Goal: Information Seeking & Learning: Learn about a topic

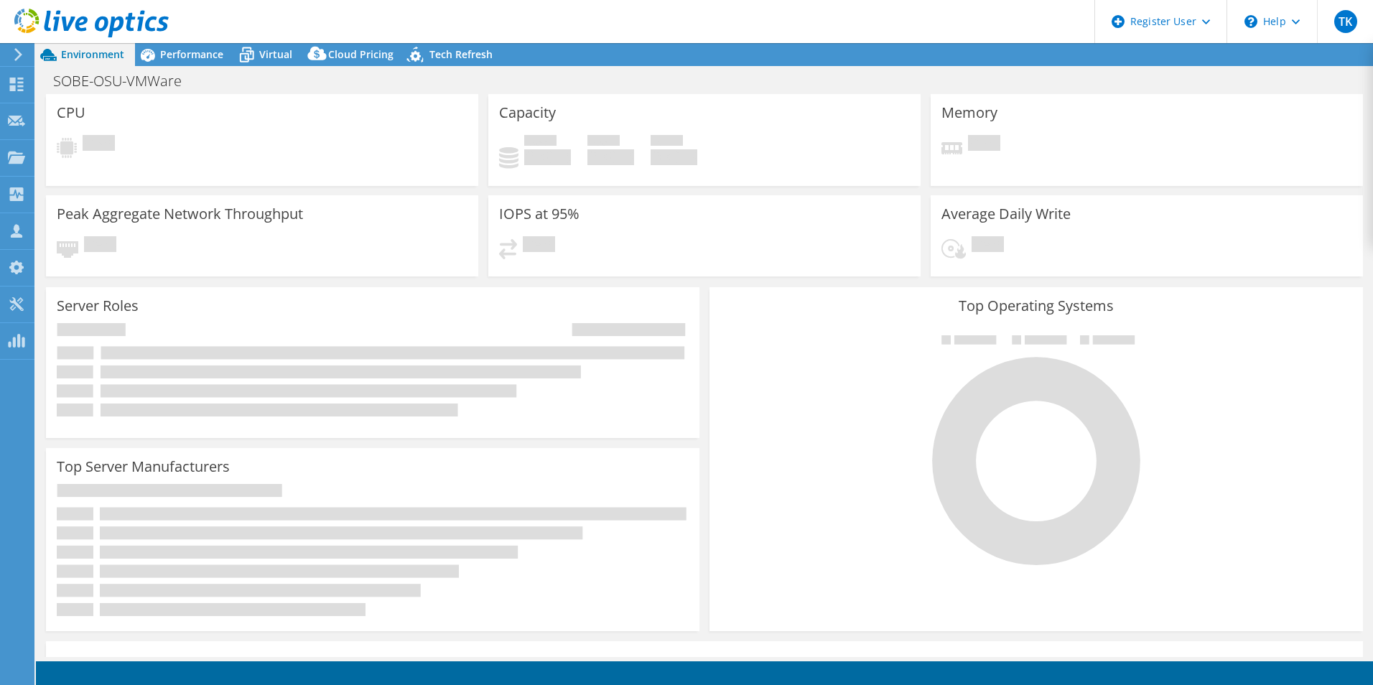
select select "USD"
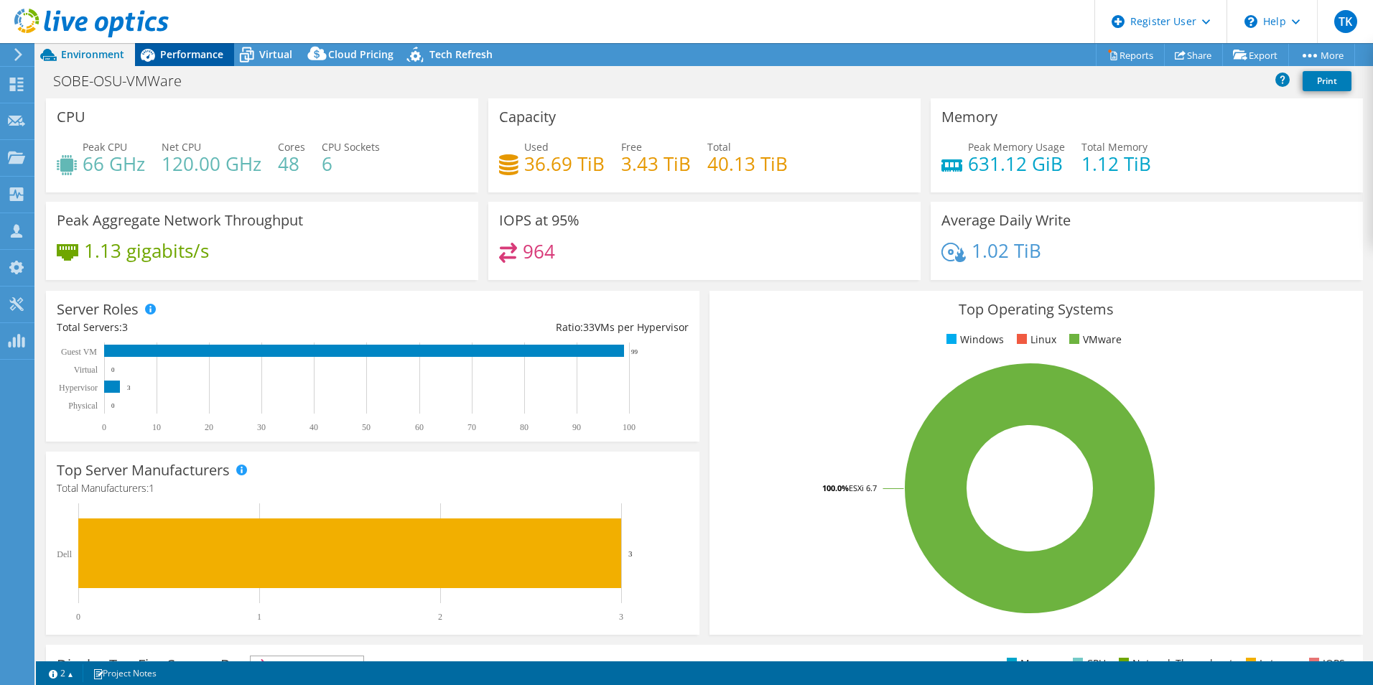
click at [184, 52] on span "Performance" at bounding box center [191, 54] width 63 height 14
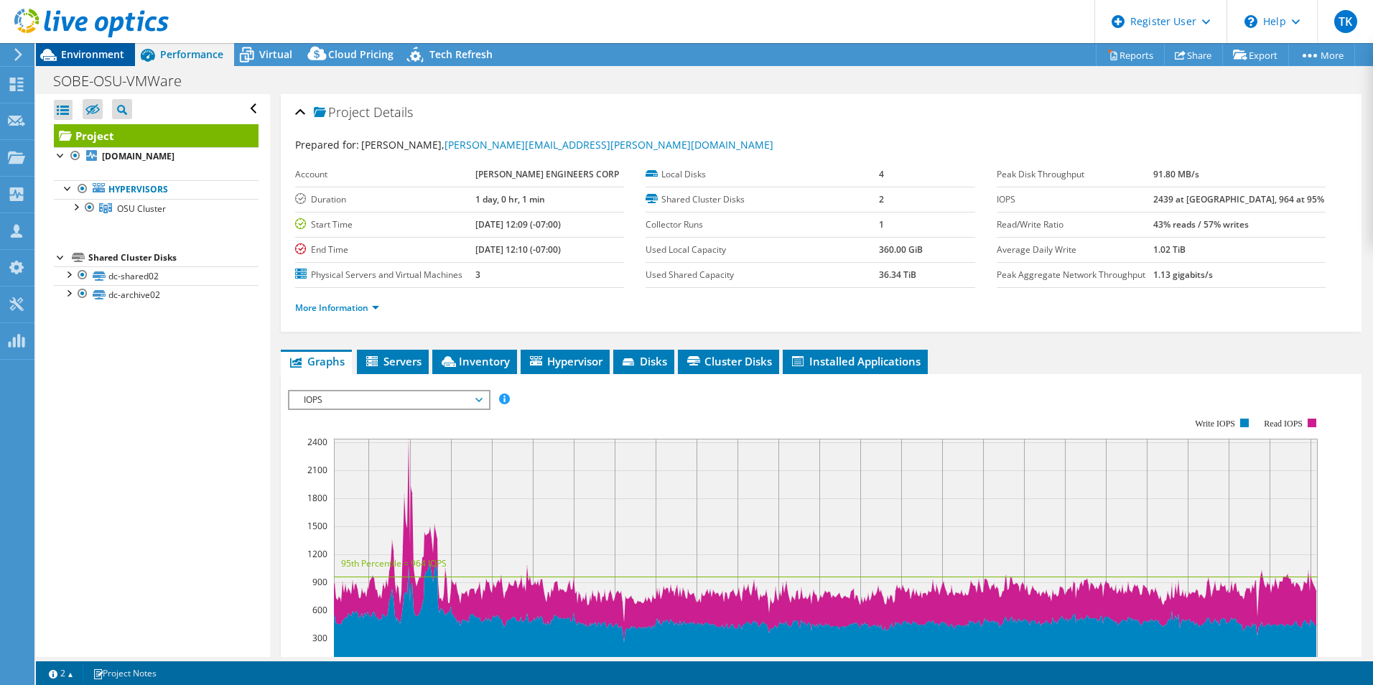
click at [83, 58] on span "Environment" at bounding box center [92, 54] width 63 height 14
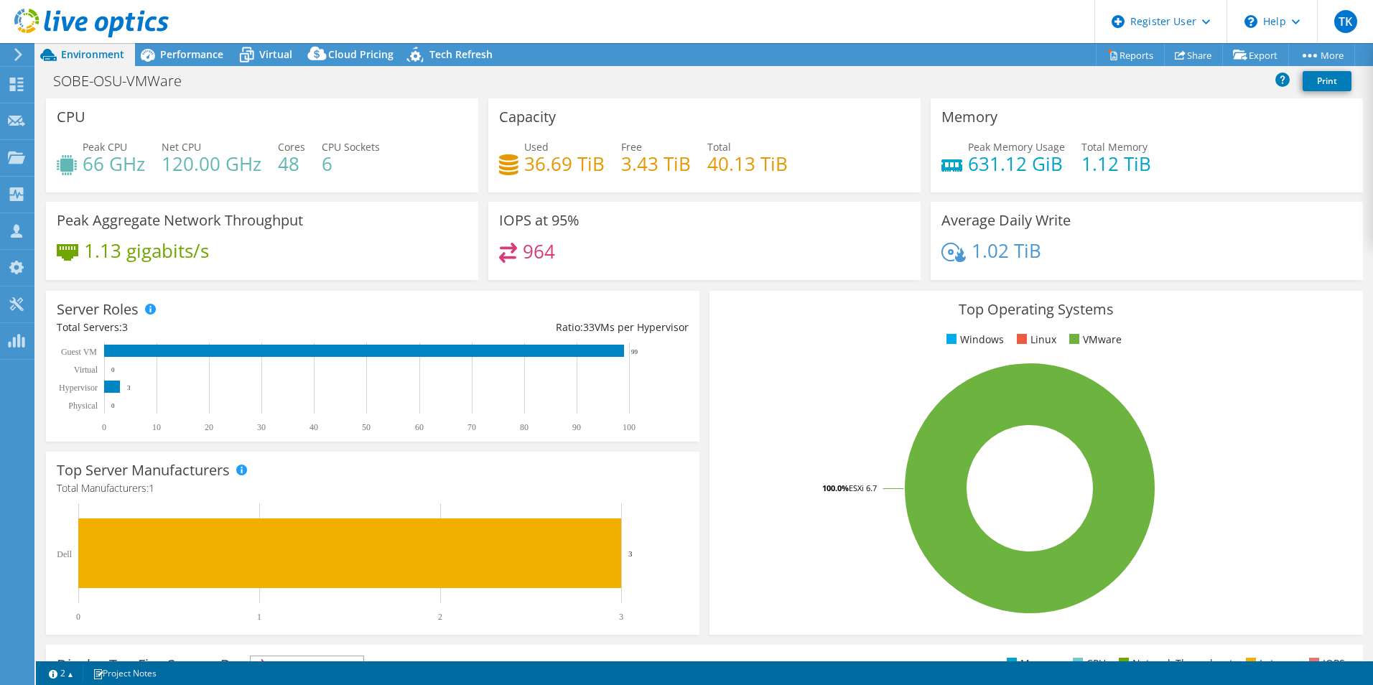
click at [228, 70] on div "SOBE-OSU-VMWare Print" at bounding box center [704, 80] width 1337 height 27
click at [256, 42] on header "TK Dell User [PERSON_NAME] [PERSON_NAME][EMAIL_ADDRESS][PERSON_NAME][DOMAIN_NAM…" at bounding box center [686, 21] width 1373 height 43
click at [259, 54] on span "Virtual" at bounding box center [275, 54] width 33 height 14
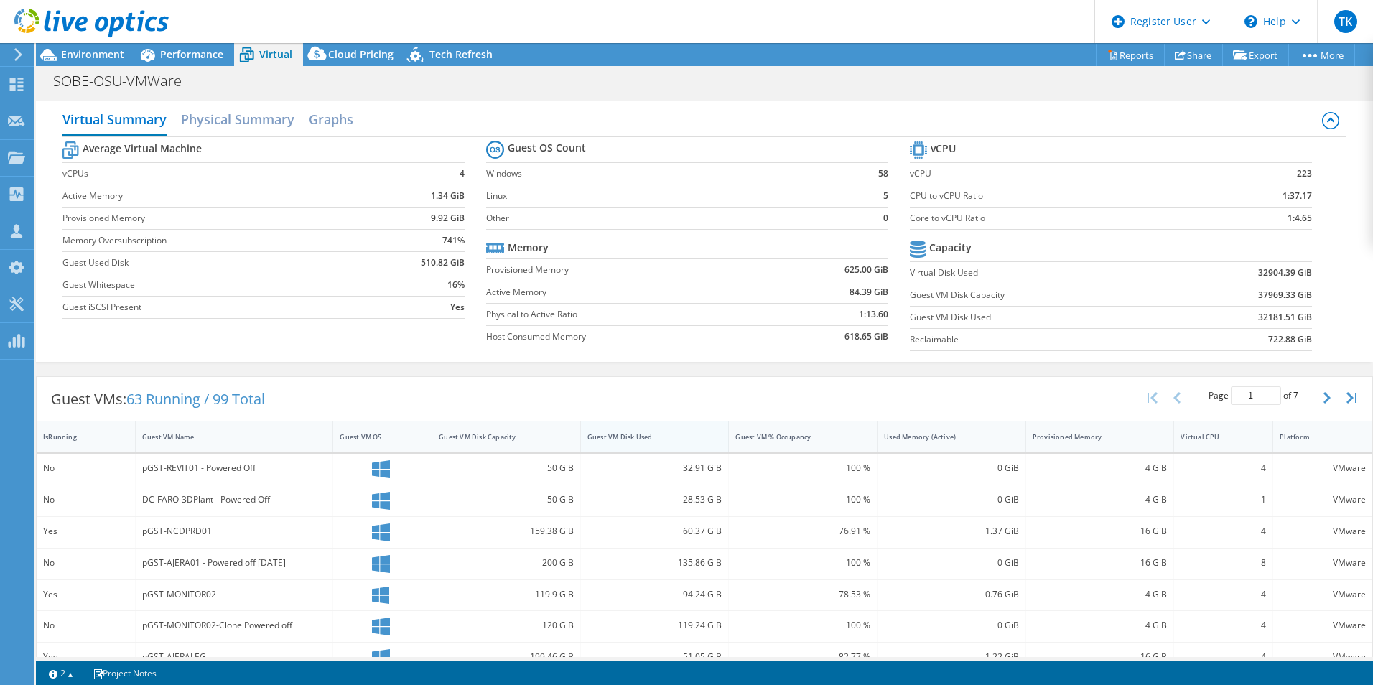
click at [635, 434] on div "Guest VM Disk Used" at bounding box center [646, 436] width 118 height 9
click at [197, 109] on h2 "Physical Summary" at bounding box center [237, 121] width 113 height 32
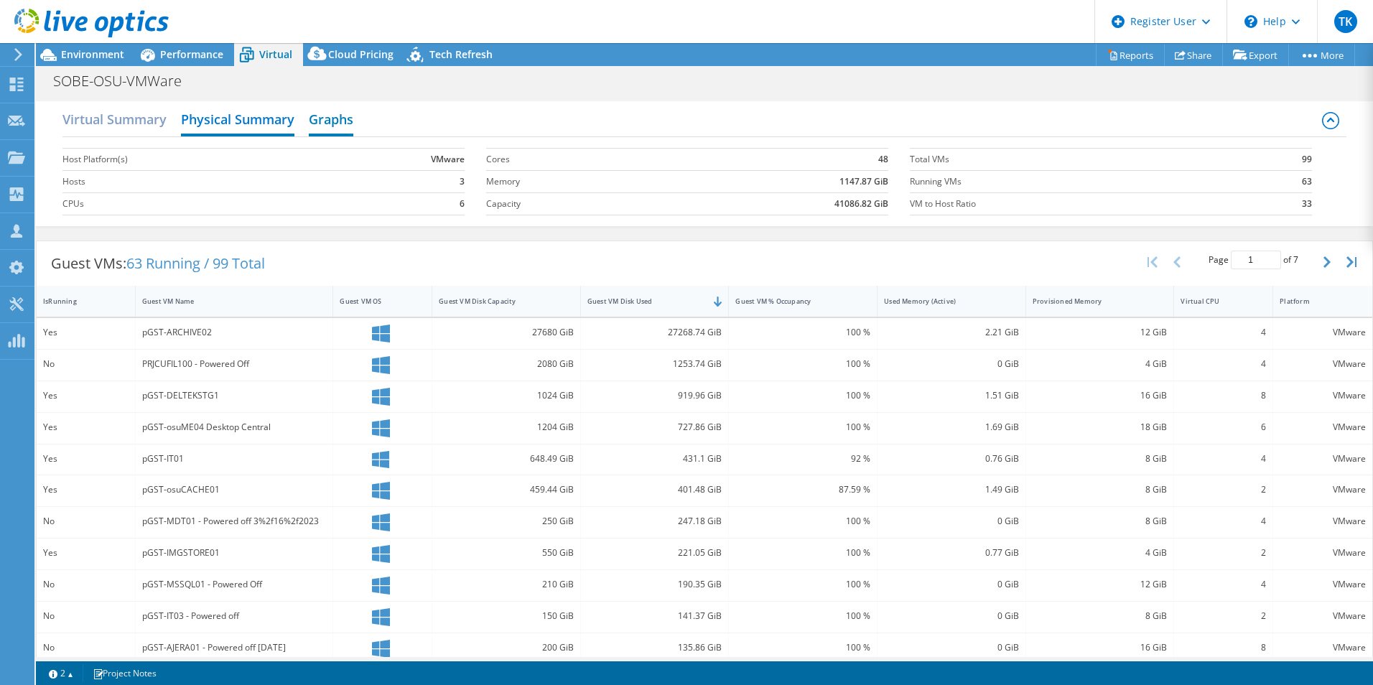
click at [327, 115] on h2 "Graphs" at bounding box center [331, 121] width 45 height 32
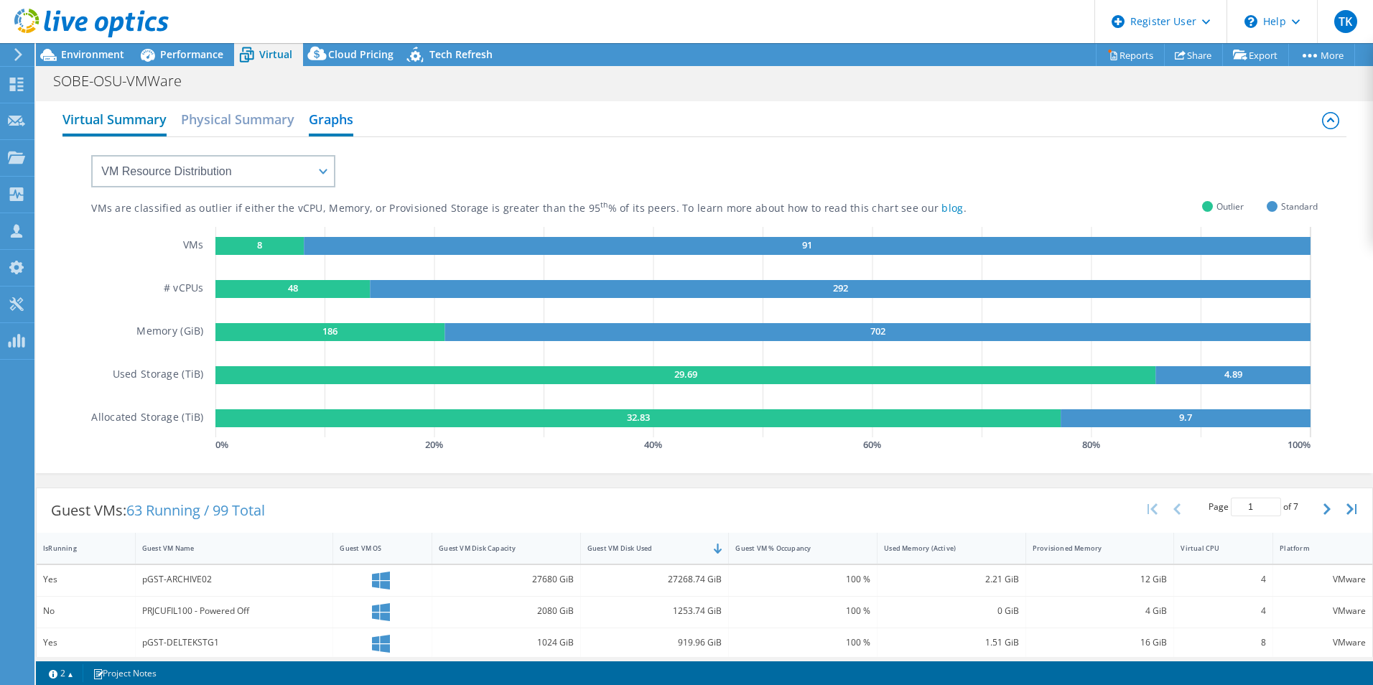
click at [101, 117] on h2 "Virtual Summary" at bounding box center [114, 121] width 104 height 32
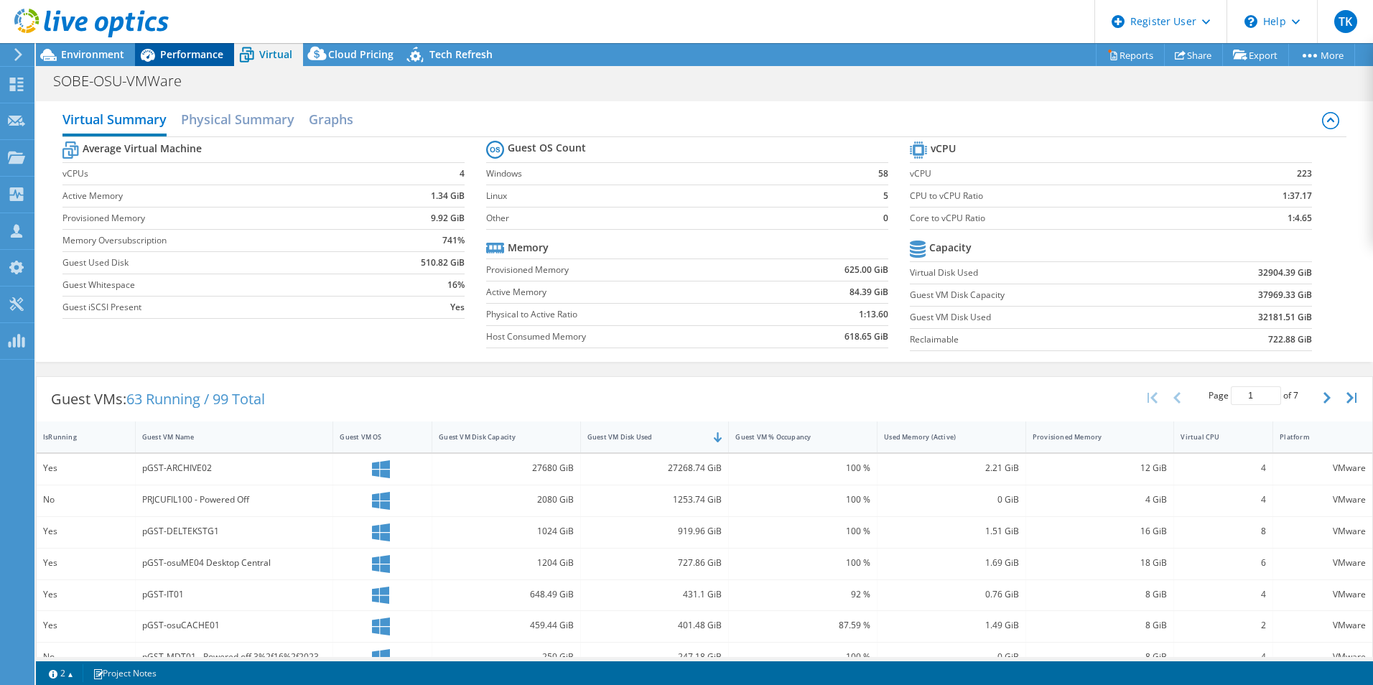
click at [169, 55] on span "Performance" at bounding box center [191, 54] width 63 height 14
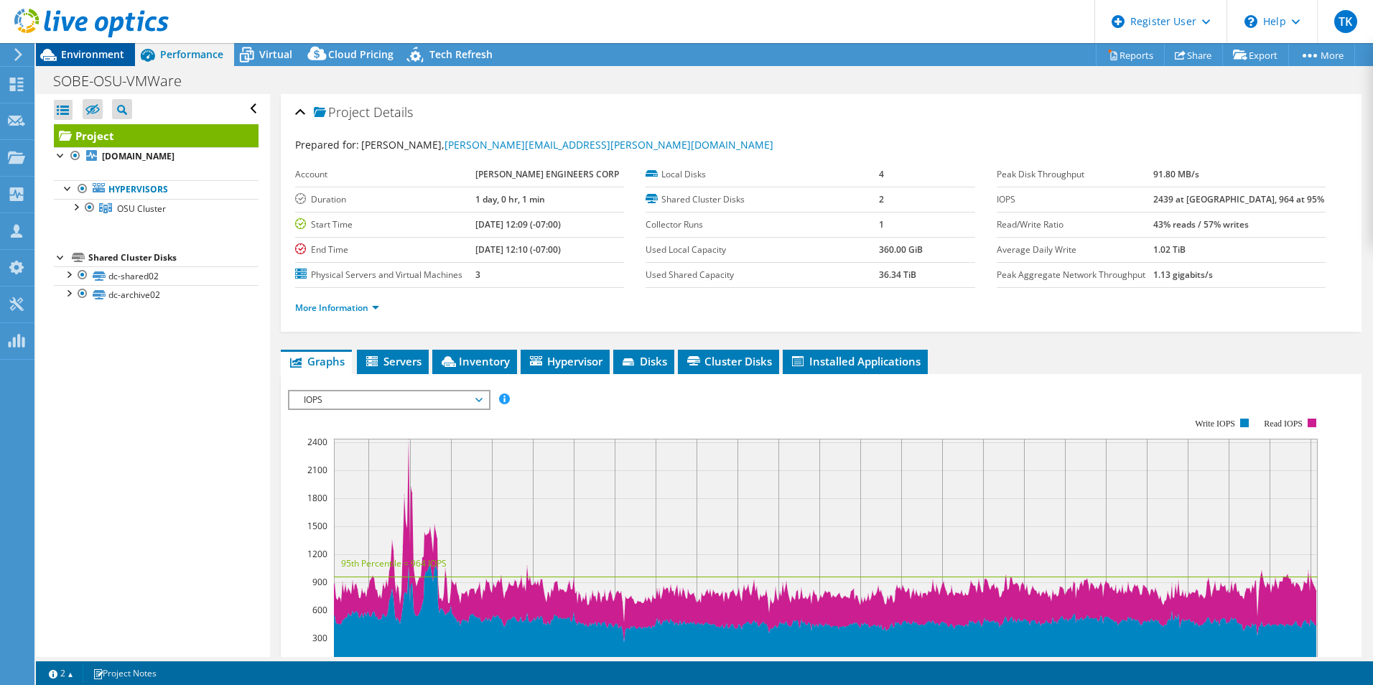
click at [102, 55] on span "Environment" at bounding box center [92, 54] width 63 height 14
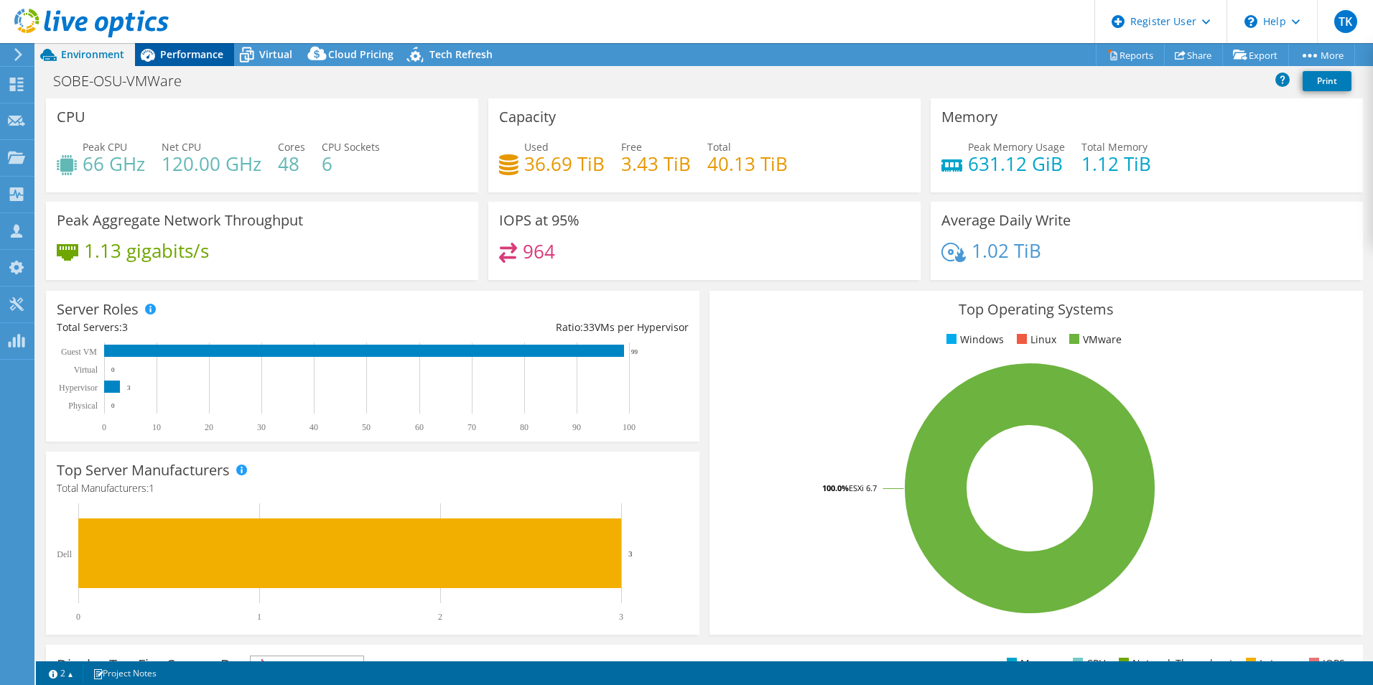
click at [185, 59] on span "Performance" at bounding box center [191, 54] width 63 height 14
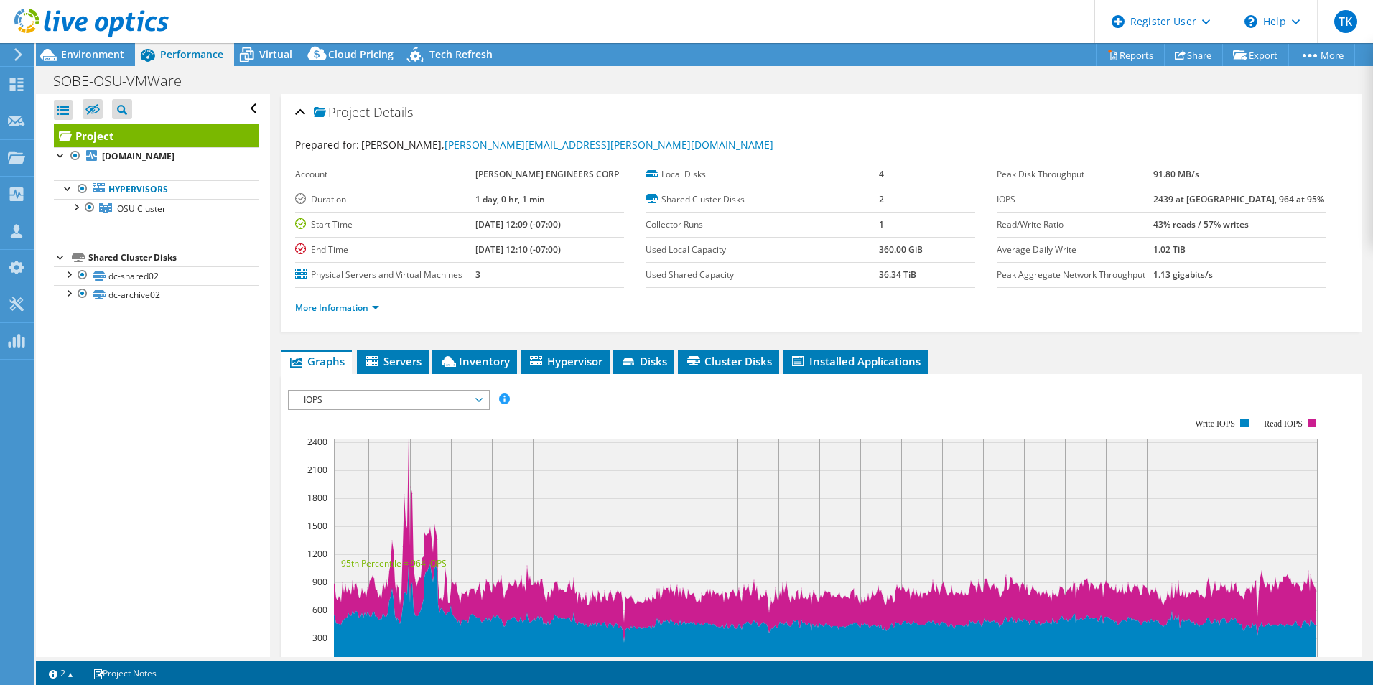
drag, startPoint x: 1181, startPoint y: 200, endPoint x: 1238, endPoint y: 202, distance: 57.5
click at [1238, 202] on tr "IOPS 2439 at [GEOGRAPHIC_DATA], 964 at 95%" at bounding box center [1160, 199] width 329 height 25
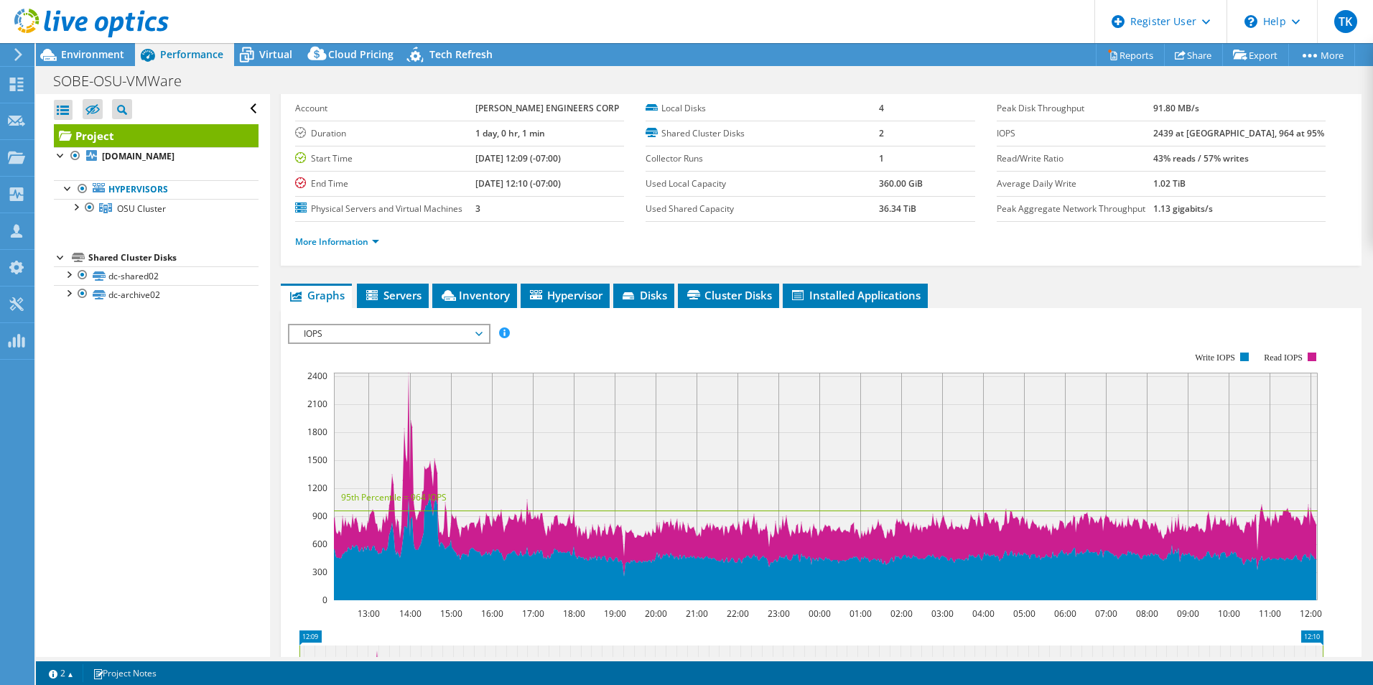
scroll to position [144, 0]
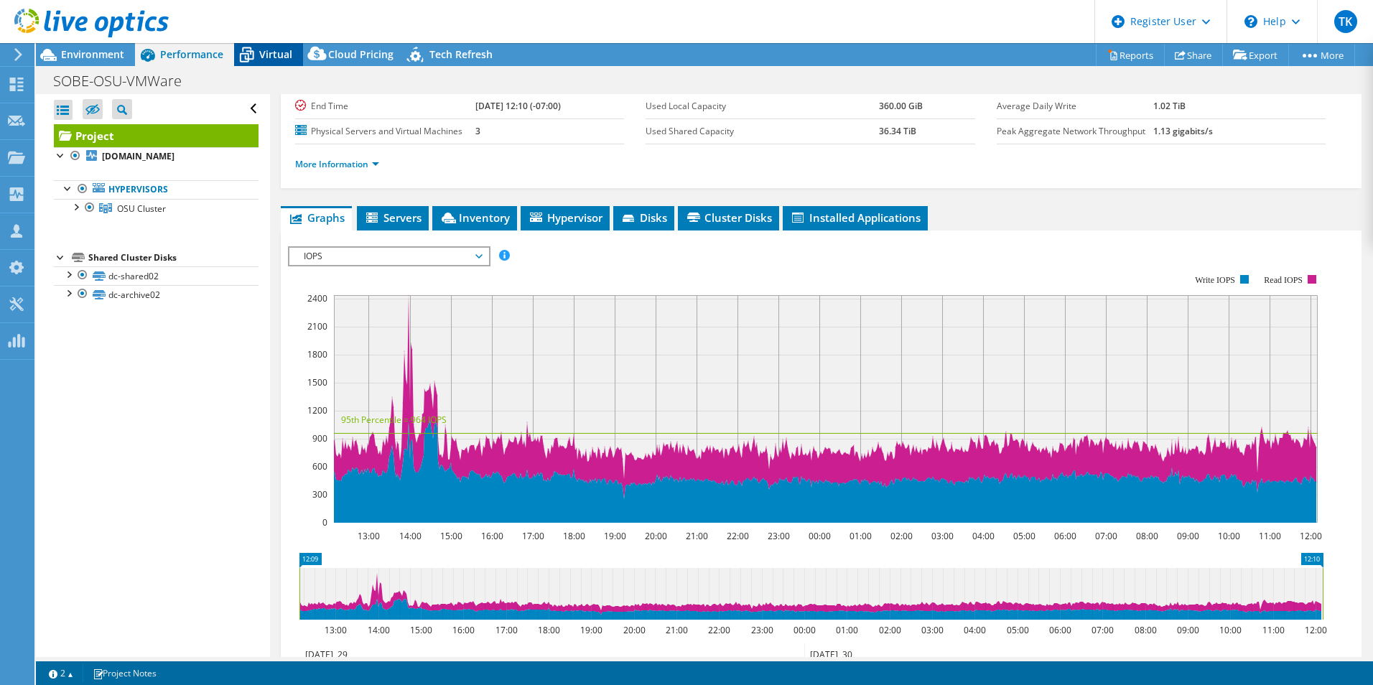
drag, startPoint x: 276, startPoint y: 52, endPoint x: 291, endPoint y: 62, distance: 18.1
click at [276, 52] on span "Virtual" at bounding box center [275, 54] width 33 height 14
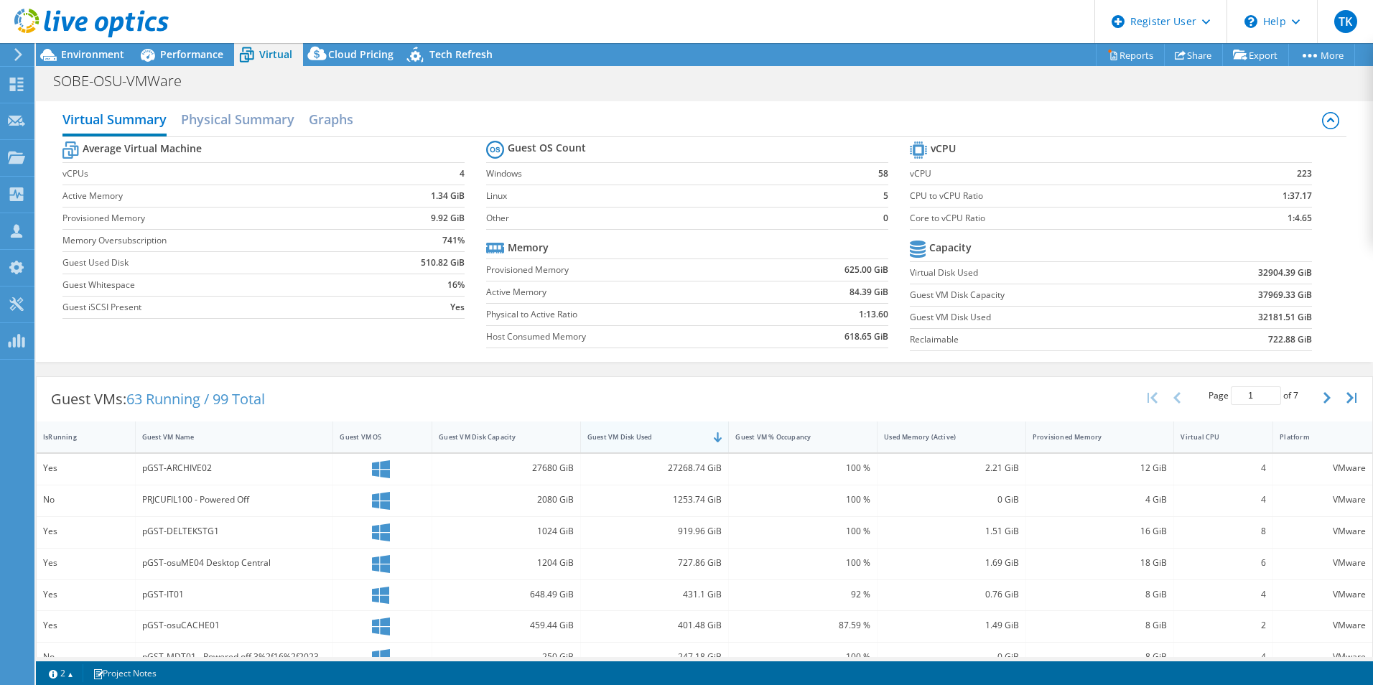
click at [607, 421] on div "Guest VM Disk Used" at bounding box center [655, 436] width 149 height 31
click at [634, 427] on div "Guest VM Disk Used" at bounding box center [646, 437] width 131 height 22
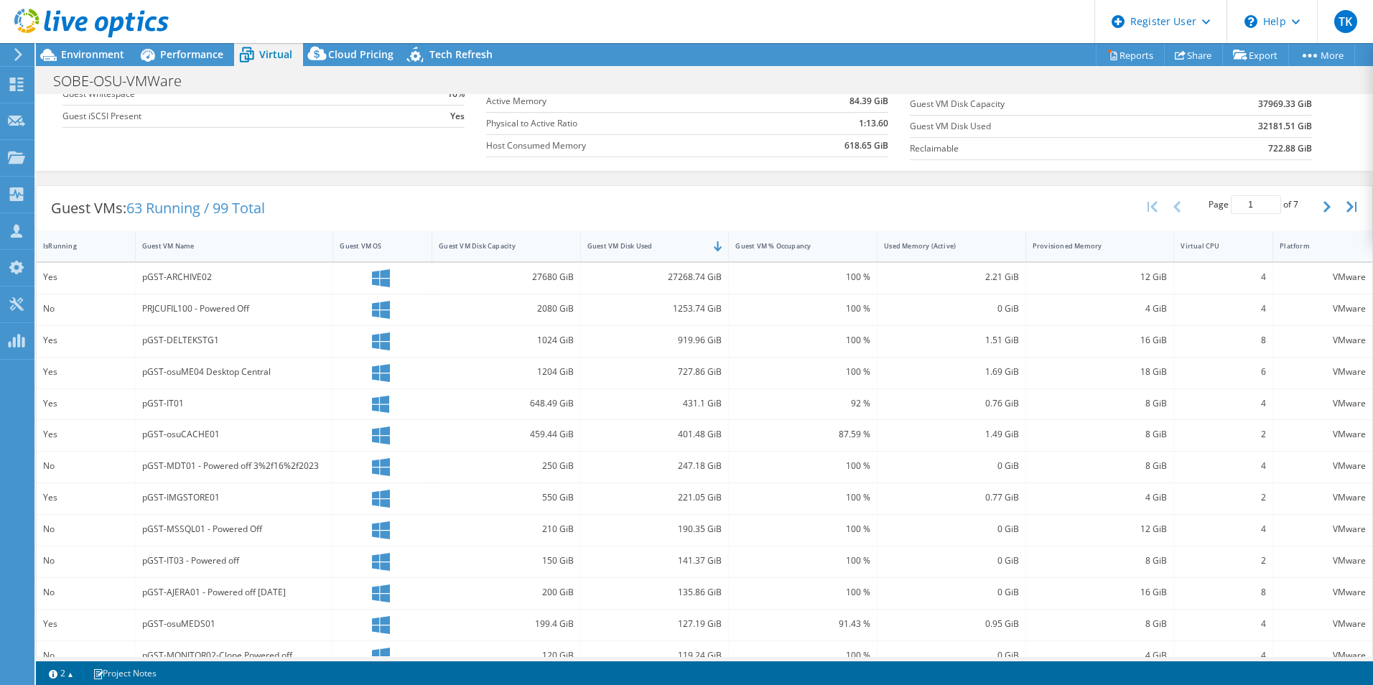
scroll to position [277, 0]
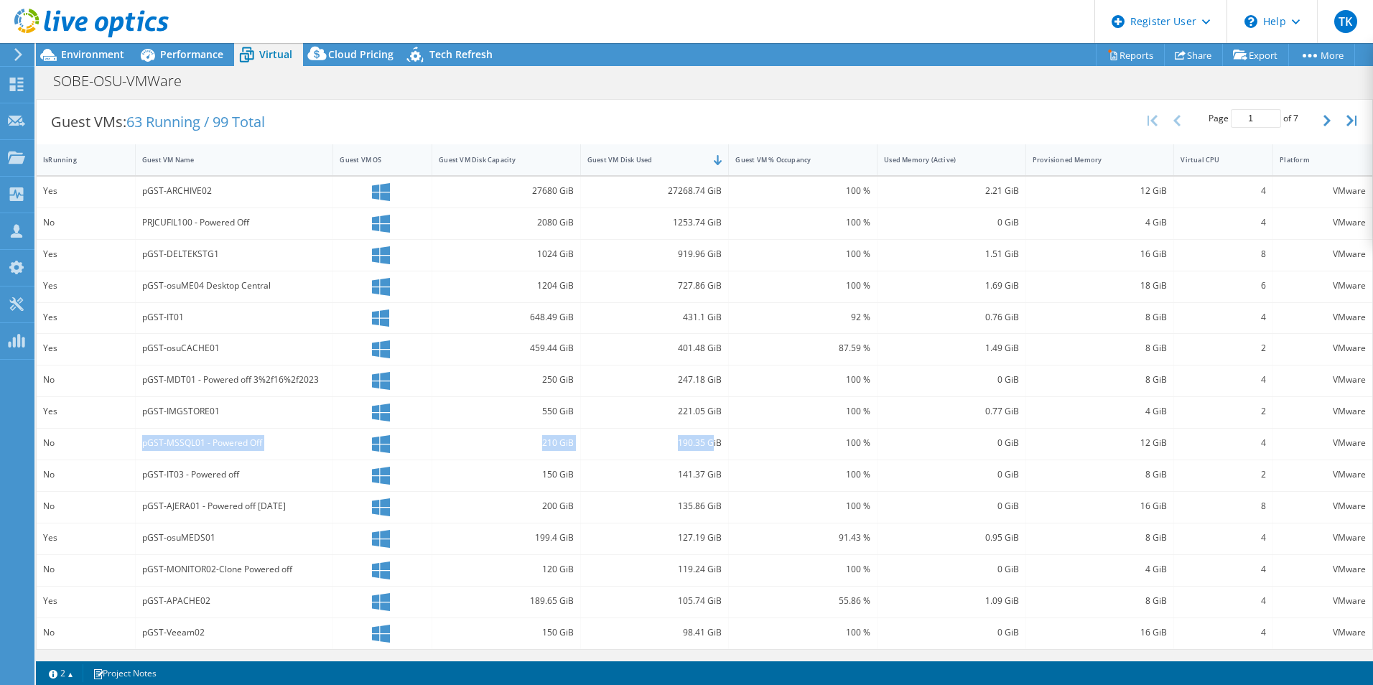
drag, startPoint x: 119, startPoint y: 440, endPoint x: 707, endPoint y: 452, distance: 588.1
click at [707, 452] on div "No pGST-MSSQL01 - Powered Off 210 GiB 190.35 GiB 100 % 0 GiB 12 GiB 4 VMware" at bounding box center [704, 444] width 1335 height 31
drag, startPoint x: 707, startPoint y: 452, endPoint x: 691, endPoint y: 447, distance: 16.8
click at [692, 447] on div "190.35 GiB" at bounding box center [654, 443] width 135 height 16
click at [169, 128] on span "63 Running / 99 Total" at bounding box center [195, 121] width 139 height 19
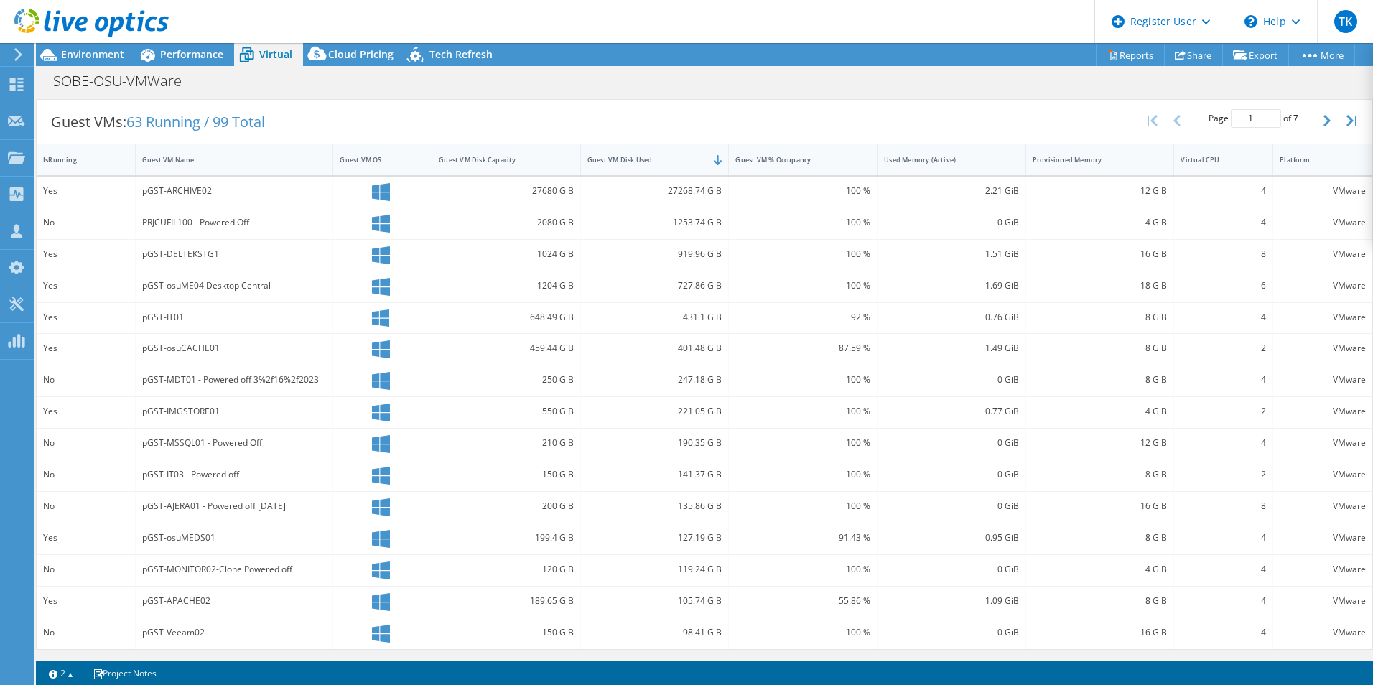
scroll to position [0, 0]
